Goal: Subscribe to service/newsletter

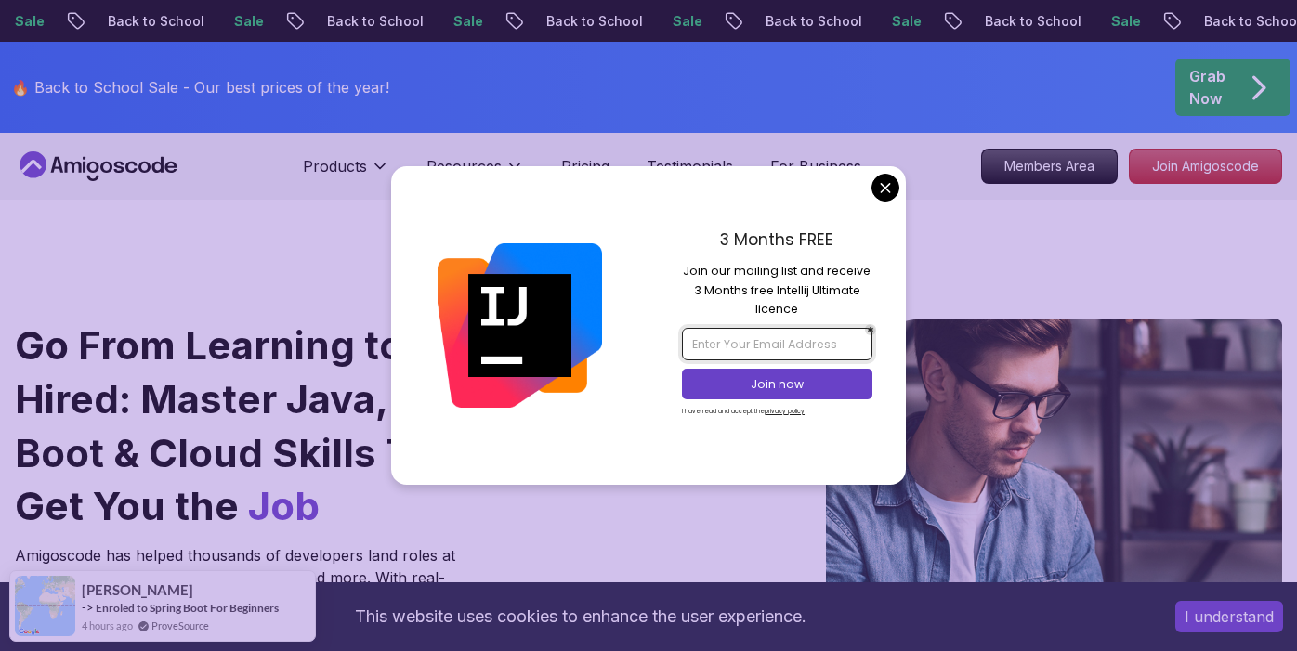
click at [764, 352] on input "email" at bounding box center [777, 344] width 190 height 32
type input "س"
type input "[EMAIL_ADDRESS][DOMAIN_NAME]"
click at [794, 385] on p "Join now" at bounding box center [777, 384] width 154 height 17
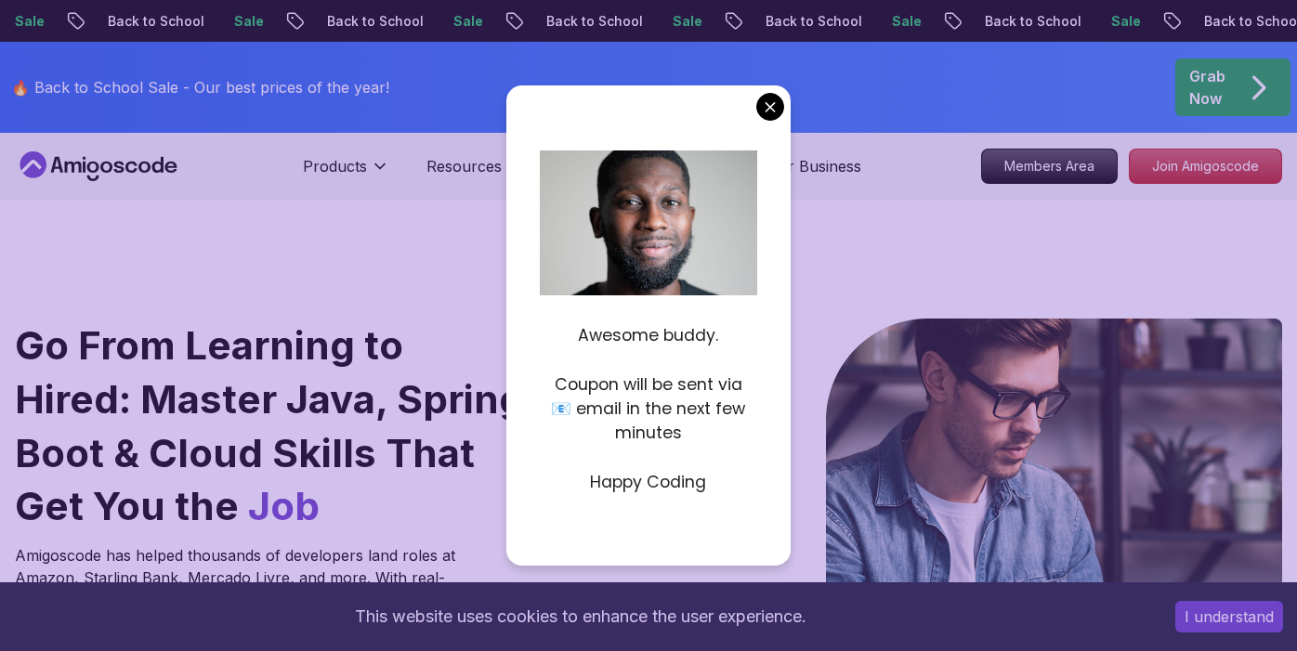
click at [648, 339] on p "Awesome buddy." at bounding box center [648, 335] width 216 height 24
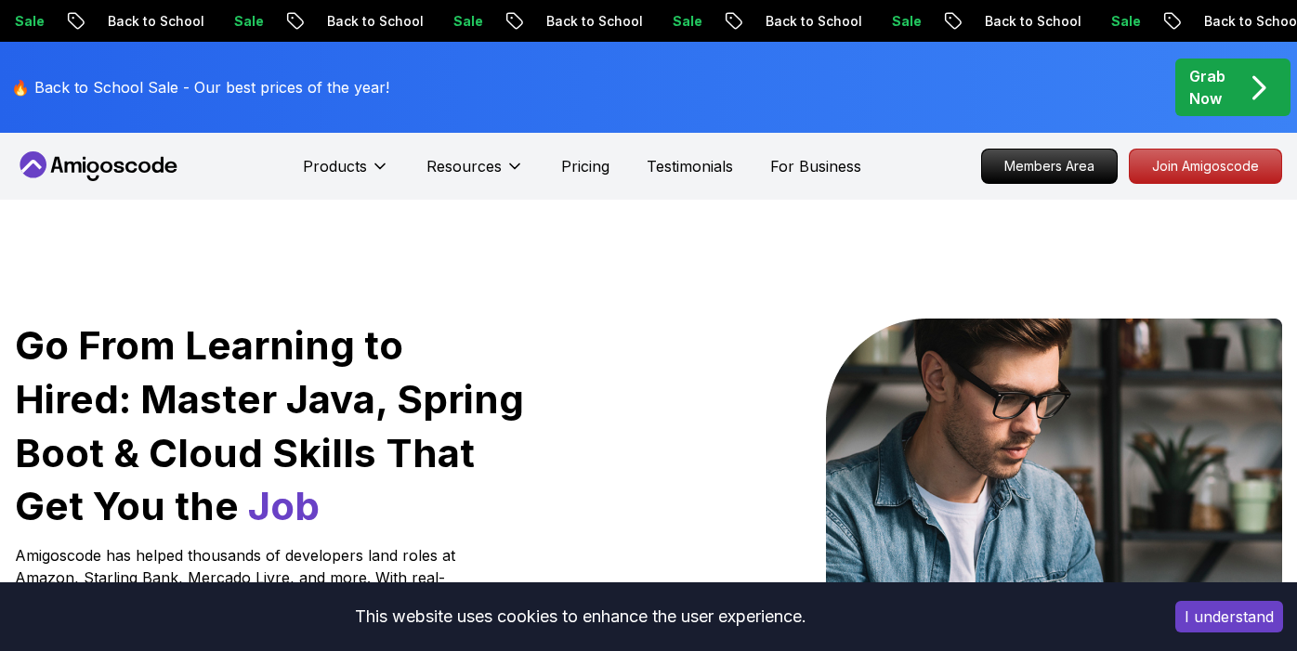
click at [1204, 87] on p "Grab Now" at bounding box center [1207, 87] width 36 height 45
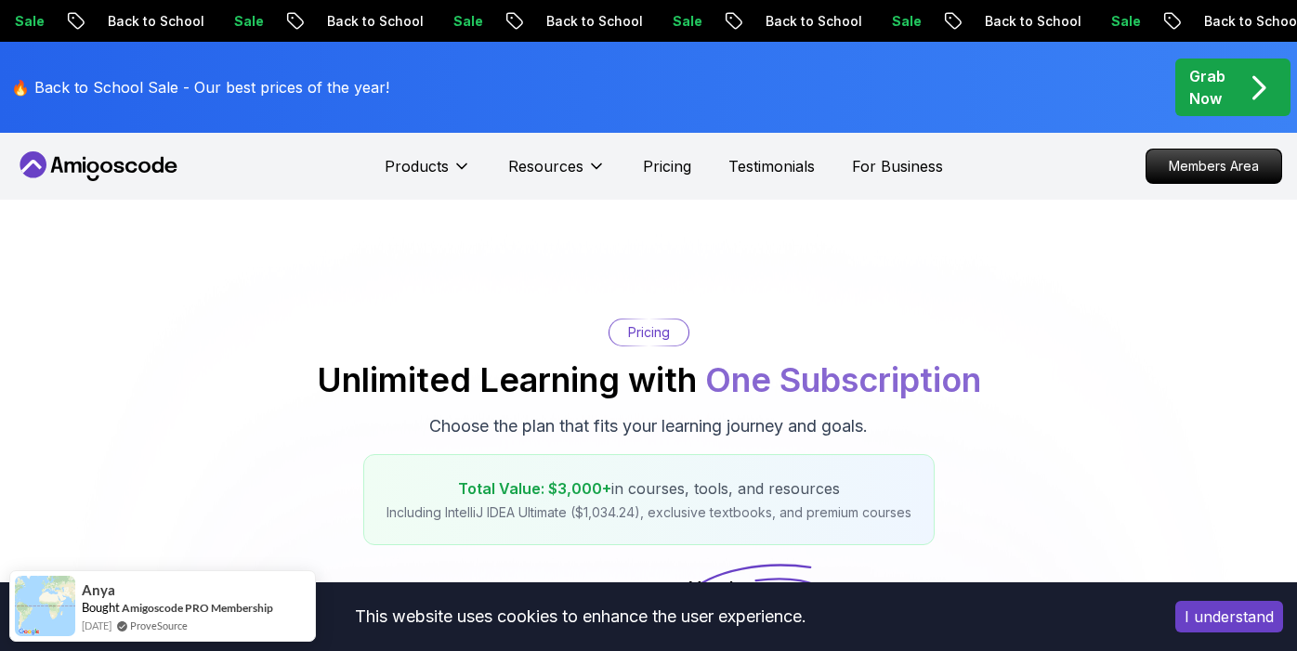
click at [102, 90] on p "🔥 Back to School Sale - Our best prices of the year!" at bounding box center [200, 87] width 378 height 22
click at [106, 179] on icon at bounding box center [98, 166] width 167 height 30
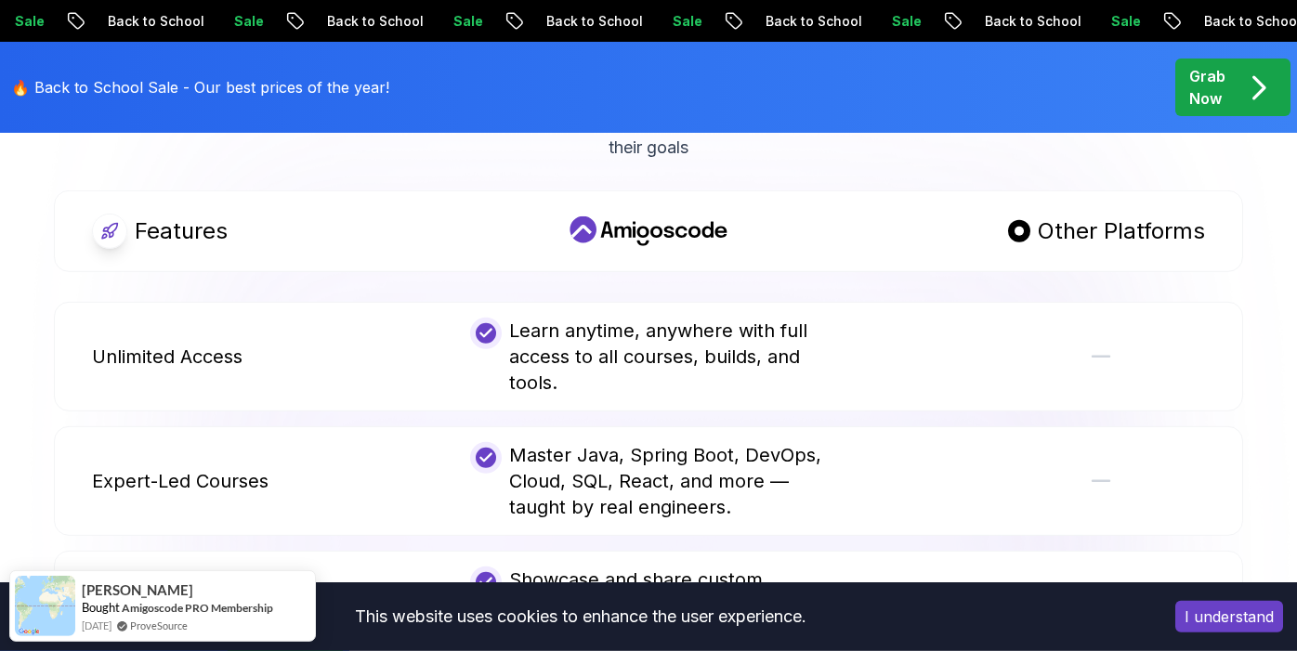
scroll to position [3531, 0]
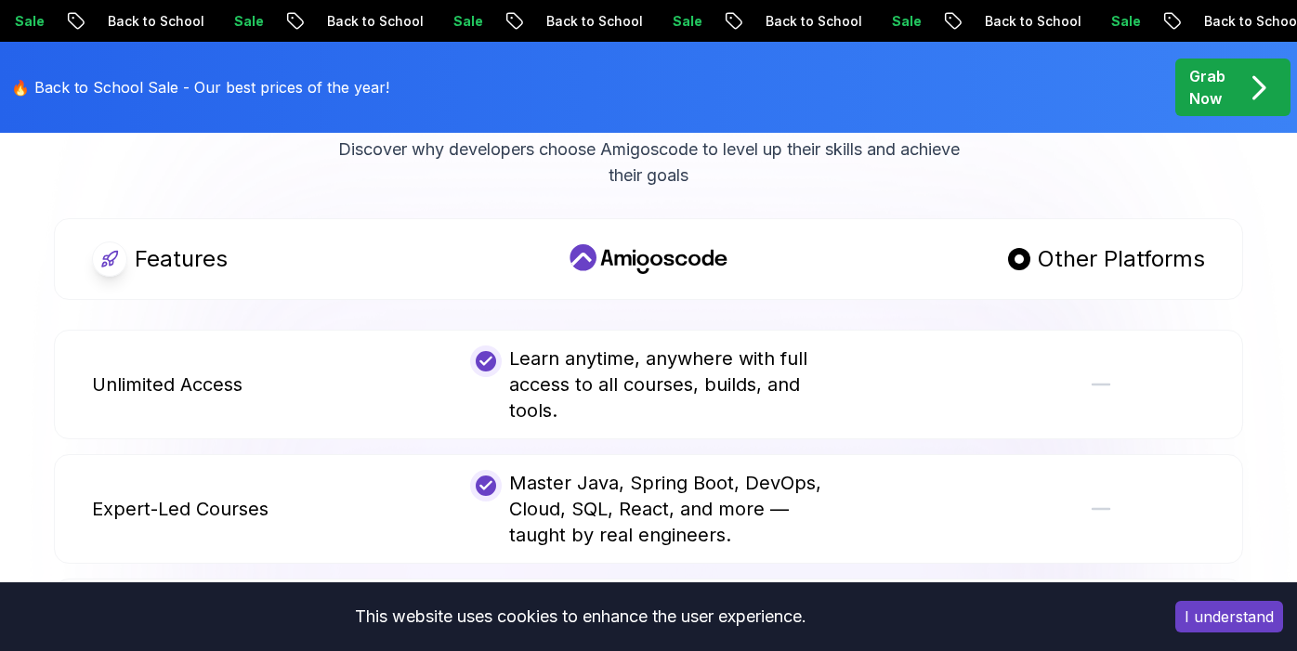
click at [659, 346] on div "Learn anytime, anywhere with full access to all courses, builds, and tools." at bounding box center [648, 385] width 356 height 78
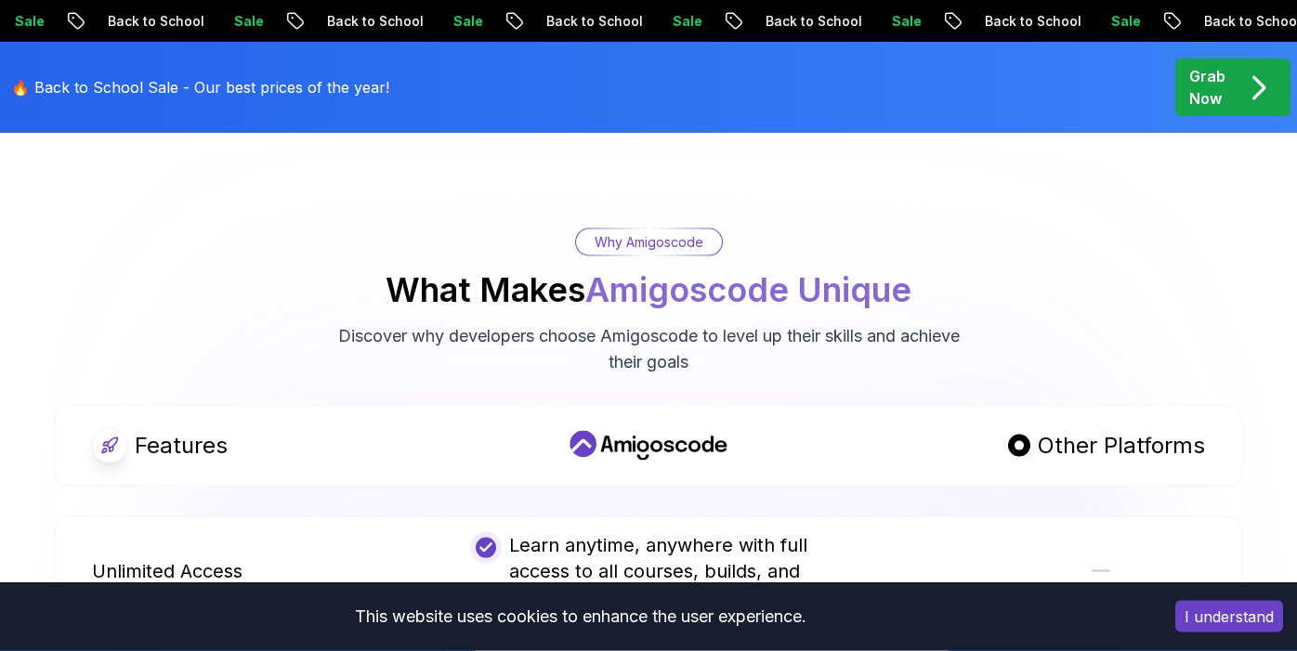
scroll to position [3335, 0]
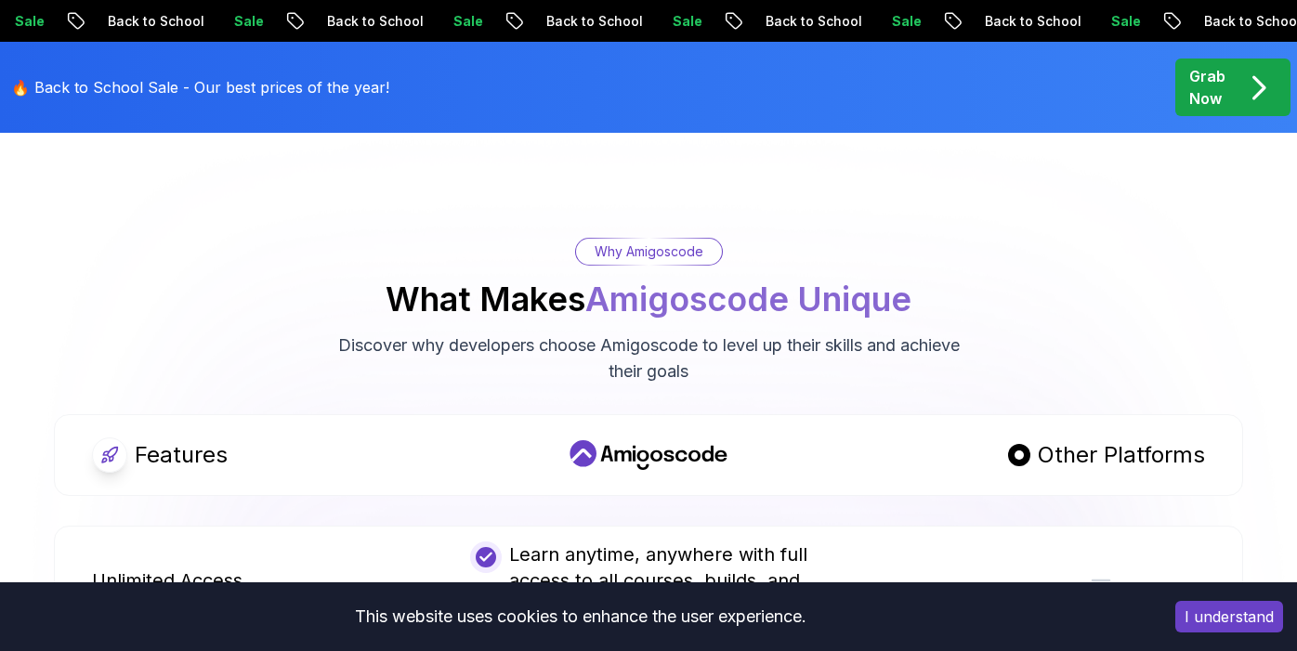
click at [1101, 581] on icon at bounding box center [1100, 581] width 17 height 0
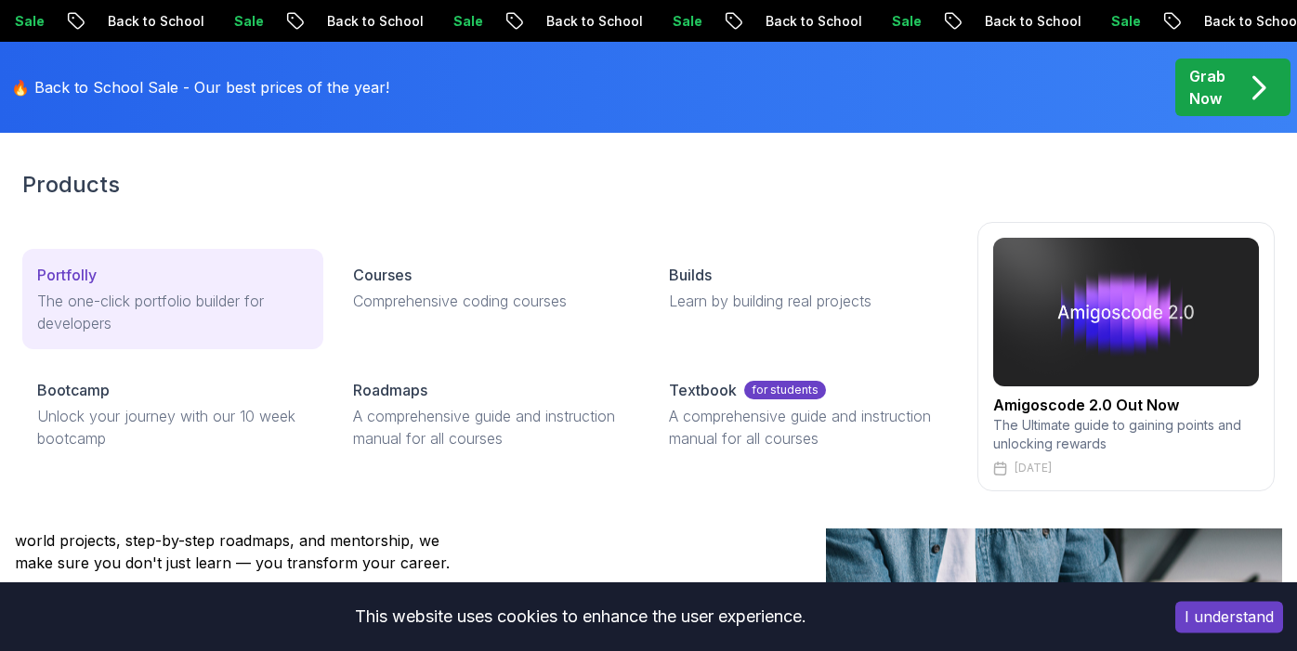
scroll to position [98, 0]
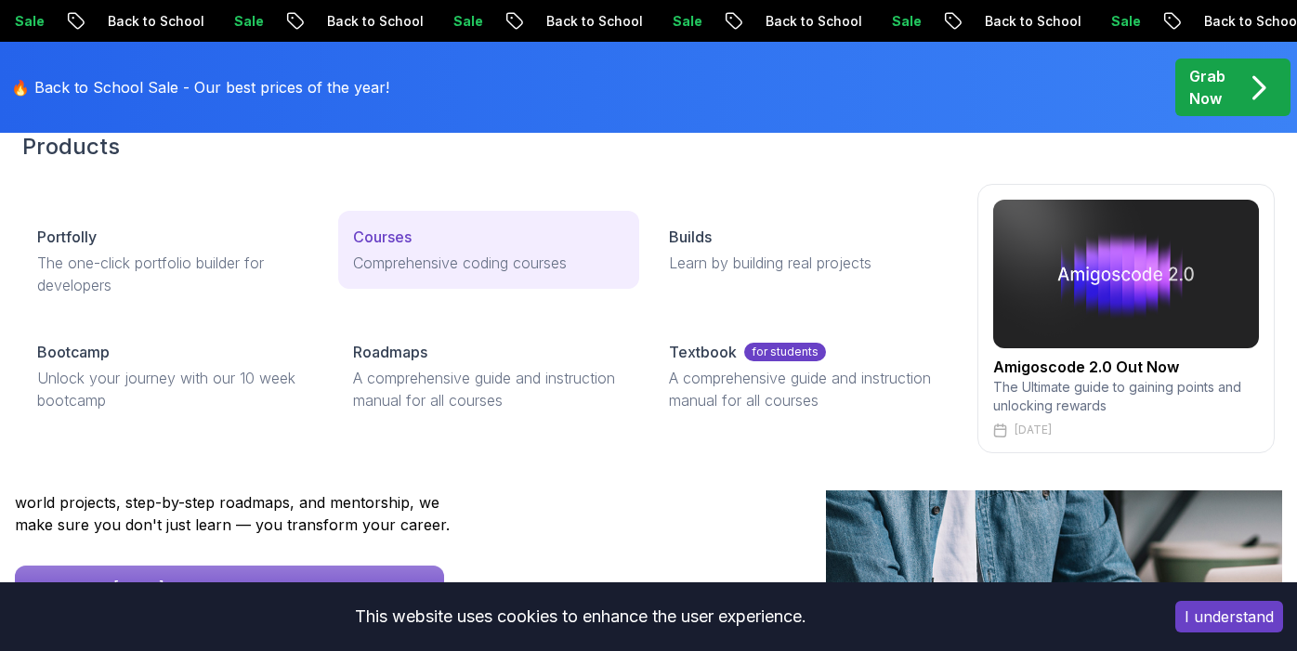
click at [404, 247] on p "Courses" at bounding box center [382, 237] width 59 height 22
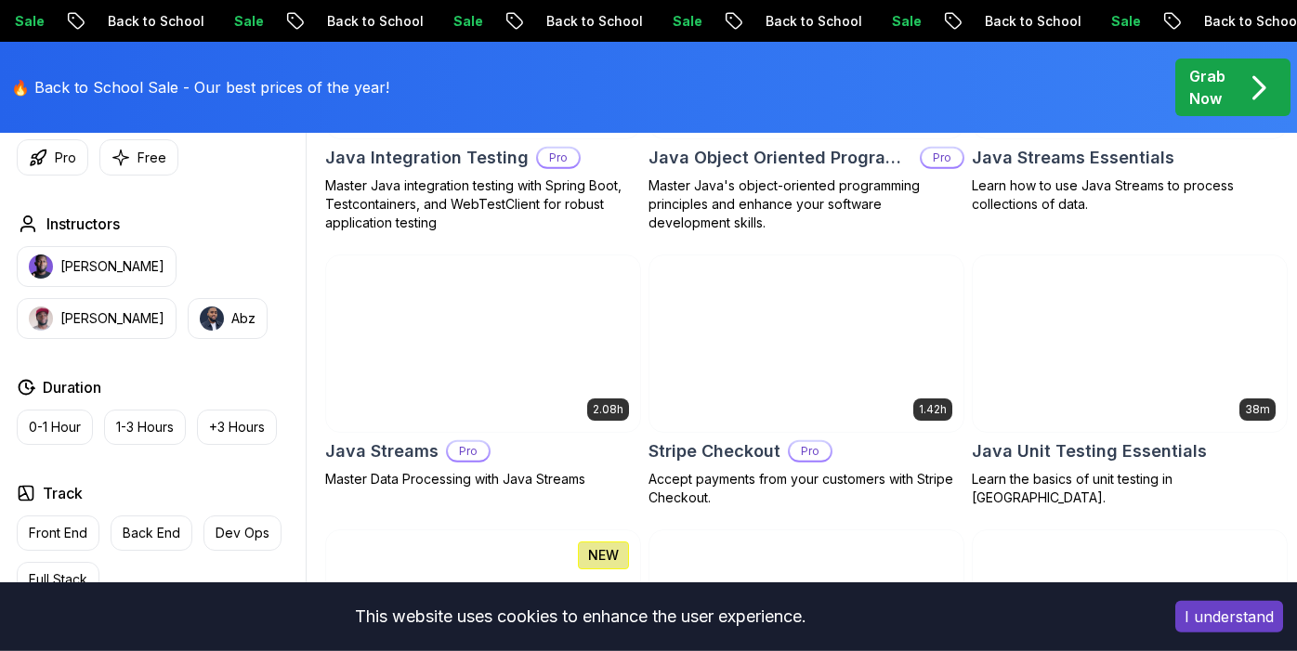
scroll to position [3236, 0]
